Goal: Information Seeking & Learning: Learn about a topic

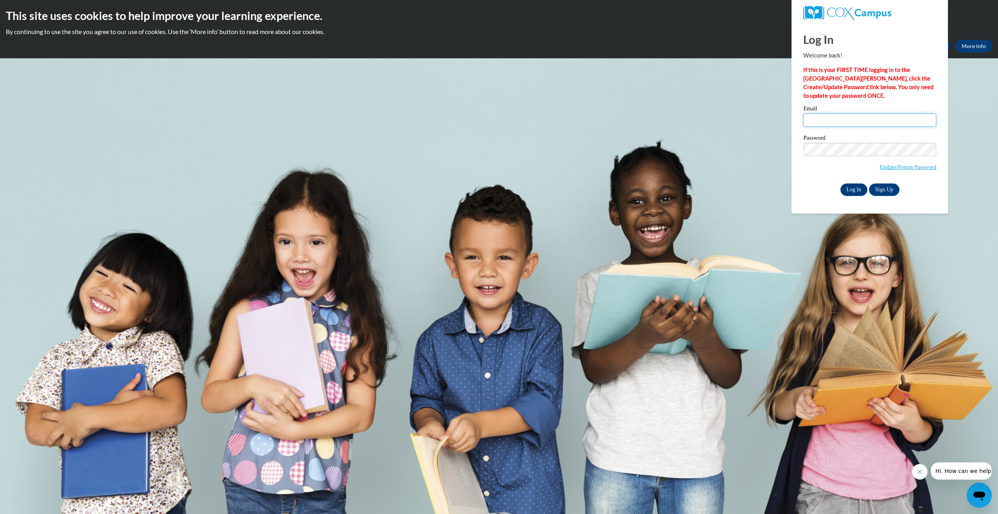
type input "abernestine@esng.org"
click at [858, 187] on input "Log In" at bounding box center [853, 189] width 27 height 13
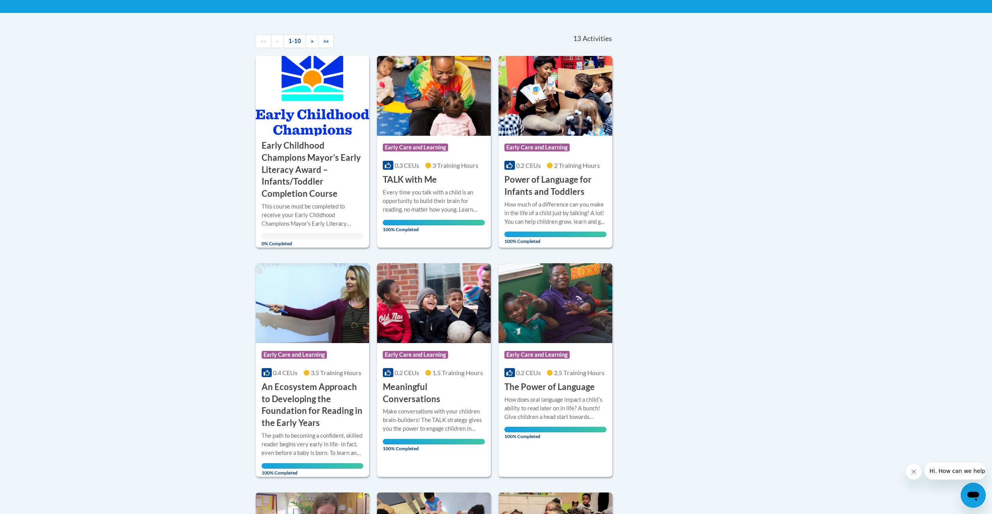
scroll to position [156, 0]
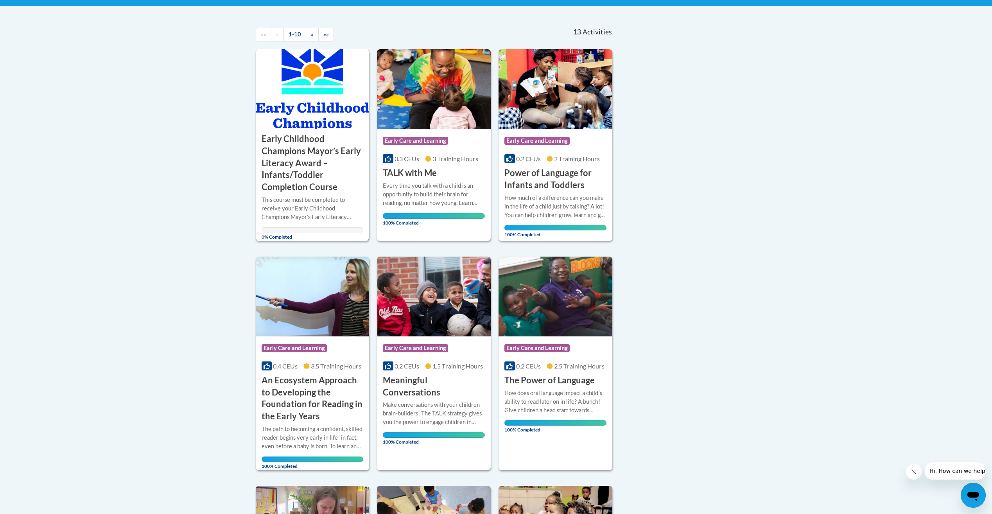
click at [305, 179] on h3 "Early Childhood Champions Mayor’s Early Literacy Award – Infants/Toddler Comple…" at bounding box center [313, 163] width 102 height 60
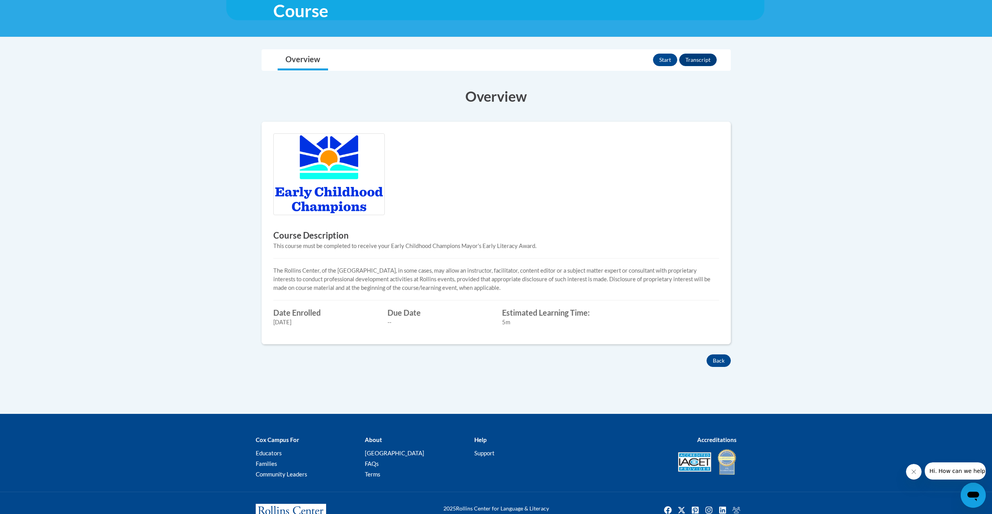
scroll to position [196, 0]
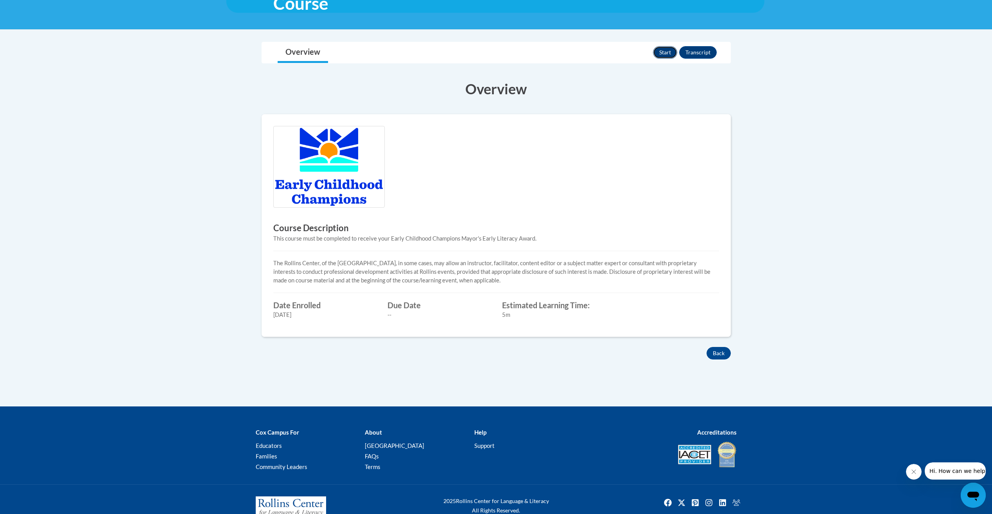
click at [667, 50] on button "Start" at bounding box center [665, 52] width 24 height 13
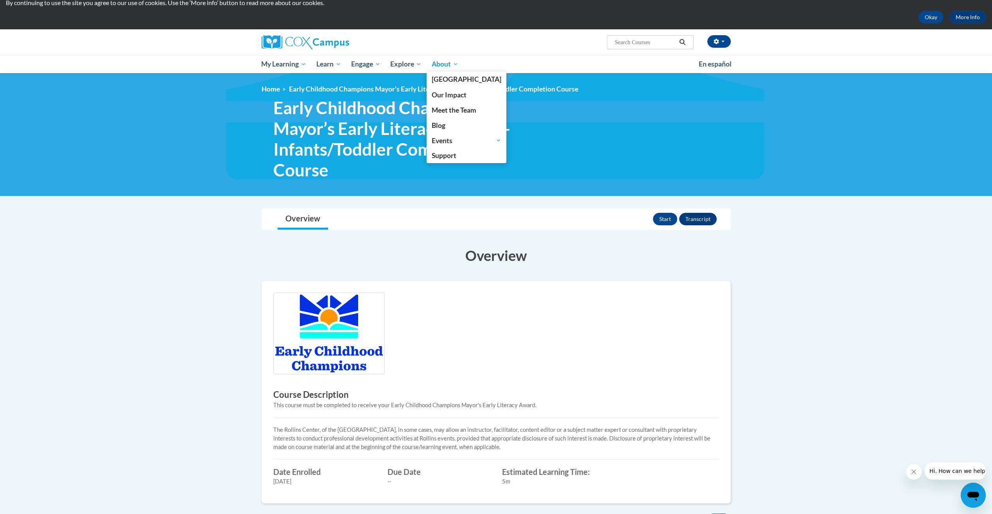
scroll to position [0, 0]
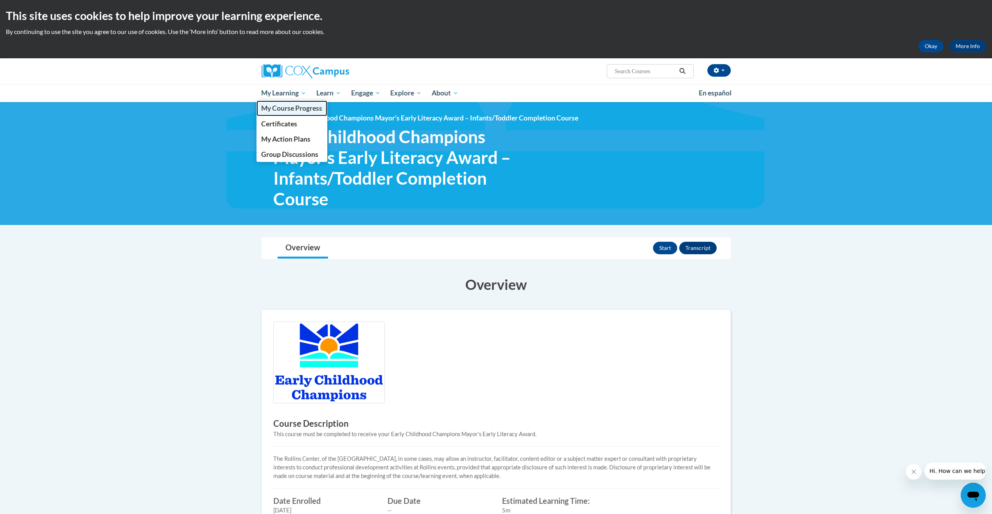
click at [289, 108] on span "My Course Progress" at bounding box center [291, 108] width 61 height 8
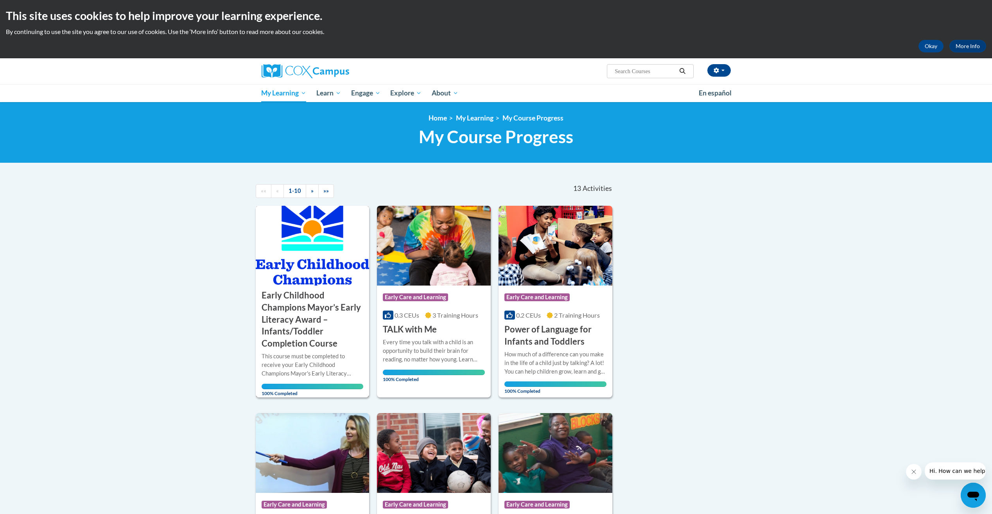
click at [310, 301] on h3 "Early Childhood Champions Mayor’s Early Literacy Award – Infants/Toddler Comple…" at bounding box center [313, 319] width 102 height 60
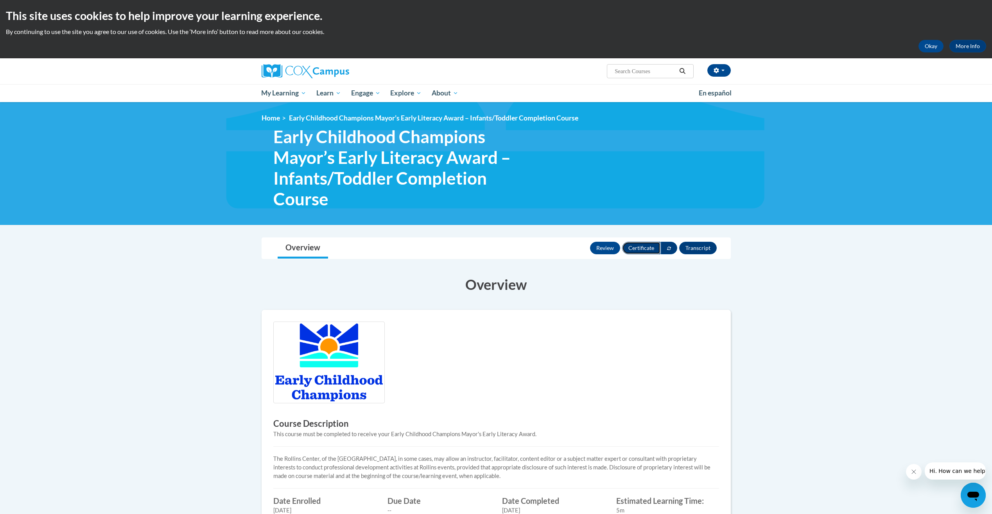
click at [644, 248] on button "Certificate" at bounding box center [641, 248] width 38 height 13
